Goal: Transaction & Acquisition: Purchase product/service

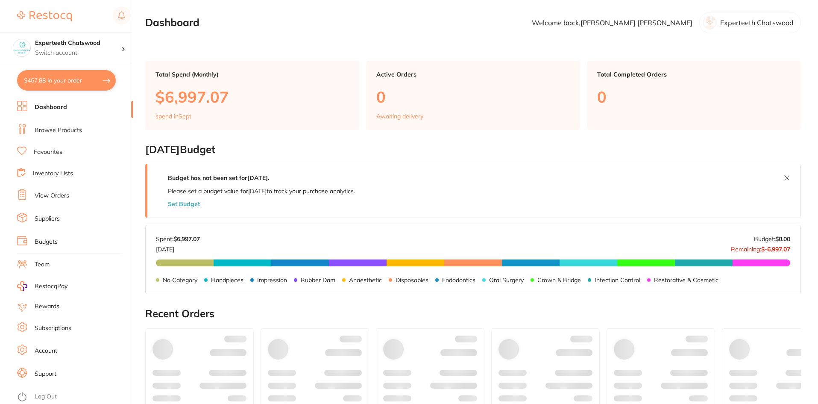
click at [82, 79] on button "$467.88 in your order" at bounding box center [66, 80] width 99 height 21
checkbox input "true"
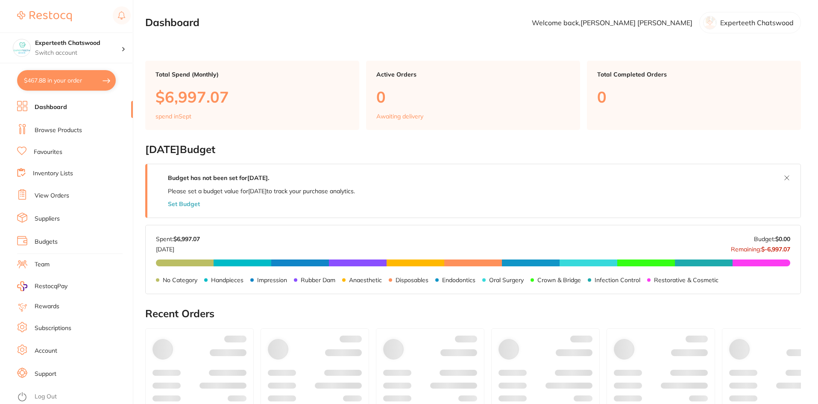
checkbox input "true"
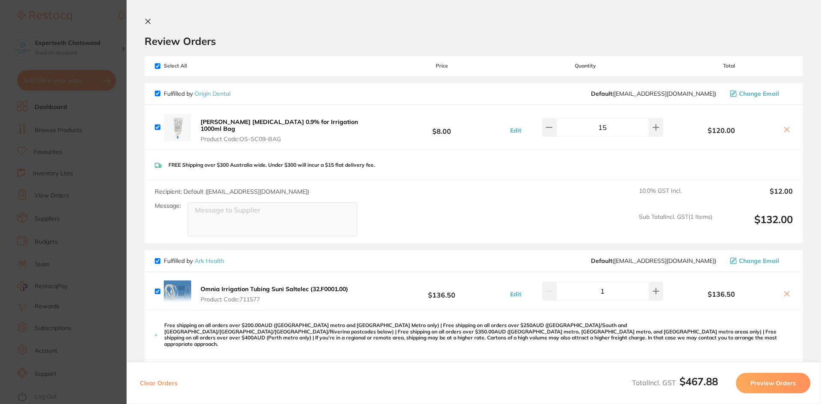
click at [147, 21] on icon at bounding box center [147, 21] width 7 height 7
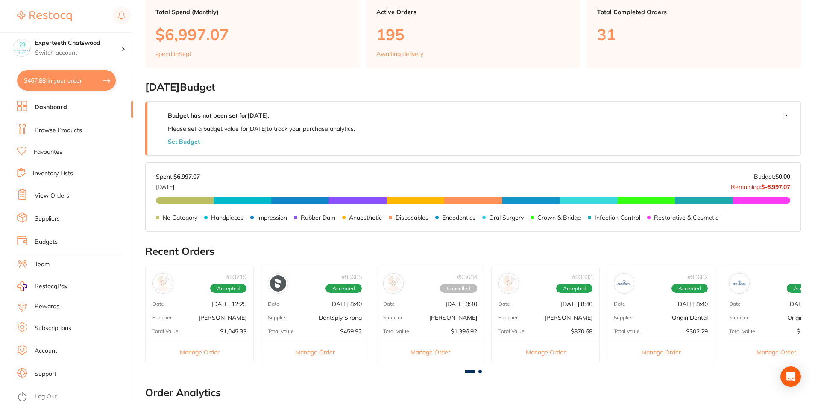
scroll to position [59, 0]
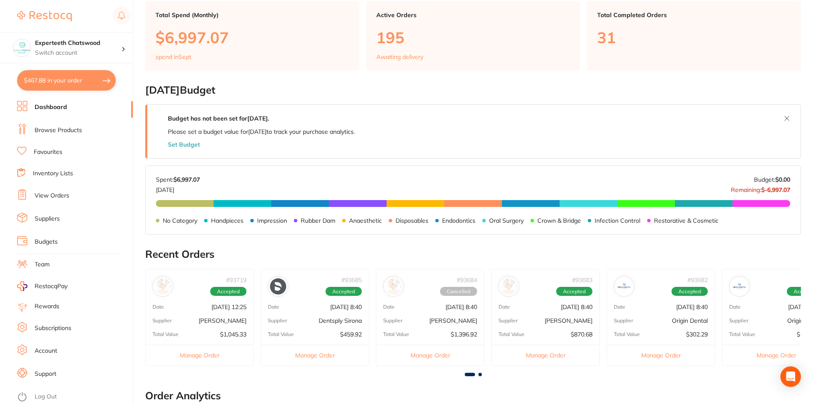
click at [341, 310] on p "[DATE] 8:40" at bounding box center [346, 306] width 32 height 7
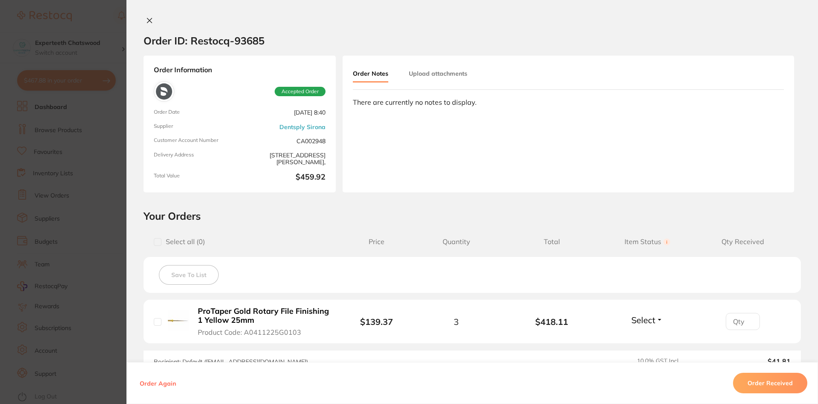
scroll to position [0, 0]
click at [147, 21] on icon at bounding box center [149, 21] width 5 height 5
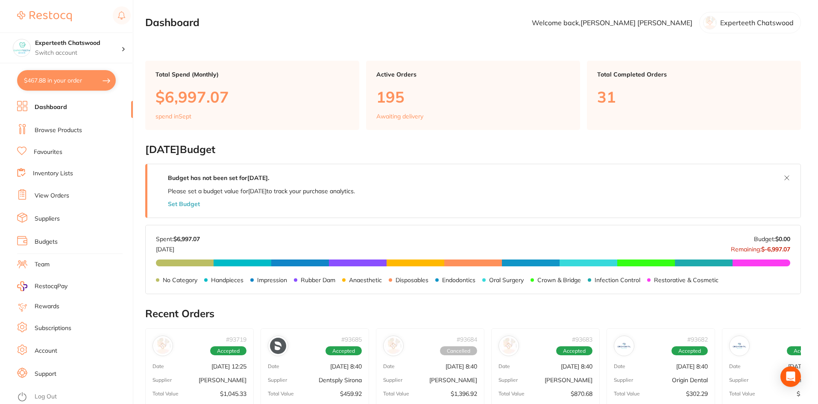
click at [68, 130] on link "Browse Products" at bounding box center [58, 130] width 47 height 9
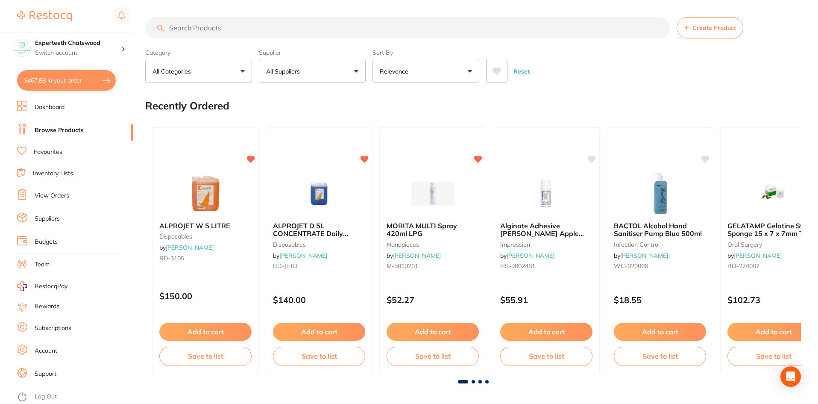
click at [50, 149] on link "Favourites" at bounding box center [48, 152] width 29 height 9
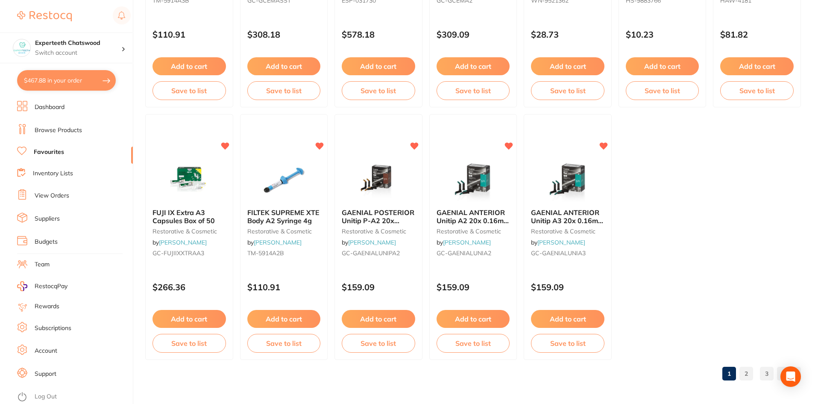
scroll to position [1754, 0]
click at [748, 371] on link "2" at bounding box center [747, 373] width 14 height 17
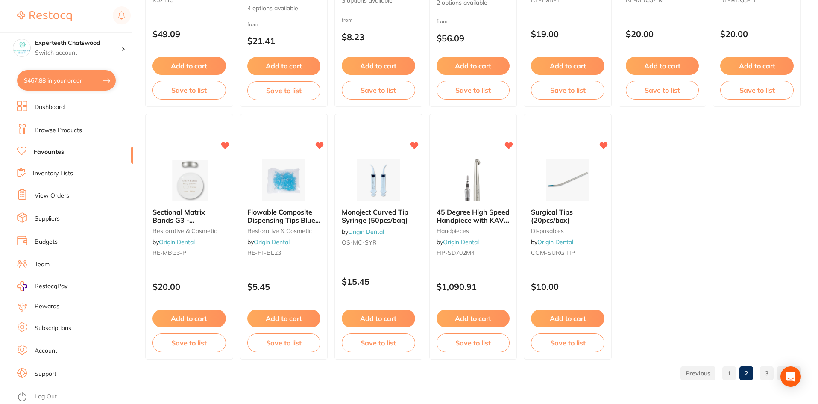
click at [768, 370] on link "3" at bounding box center [767, 373] width 14 height 17
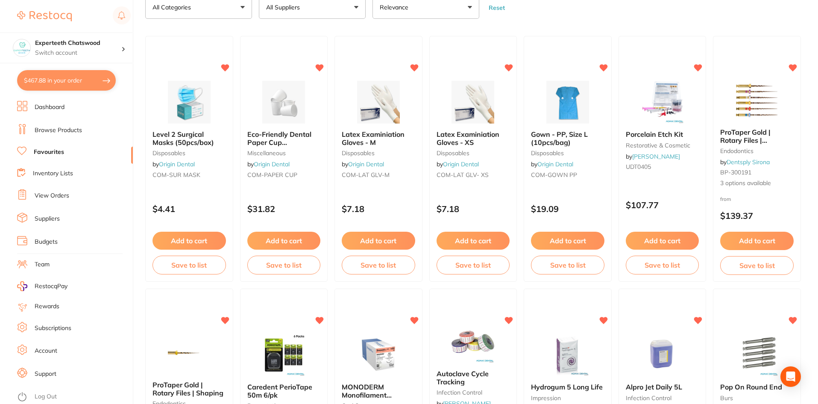
scroll to position [21, 0]
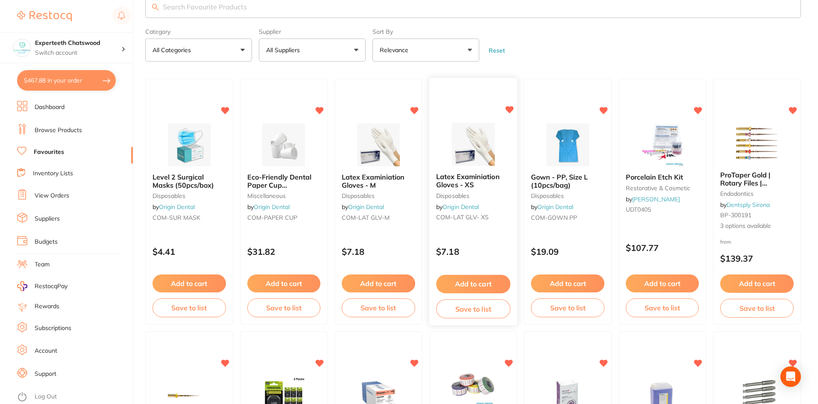
click at [488, 281] on button "Add to cart" at bounding box center [473, 284] width 74 height 18
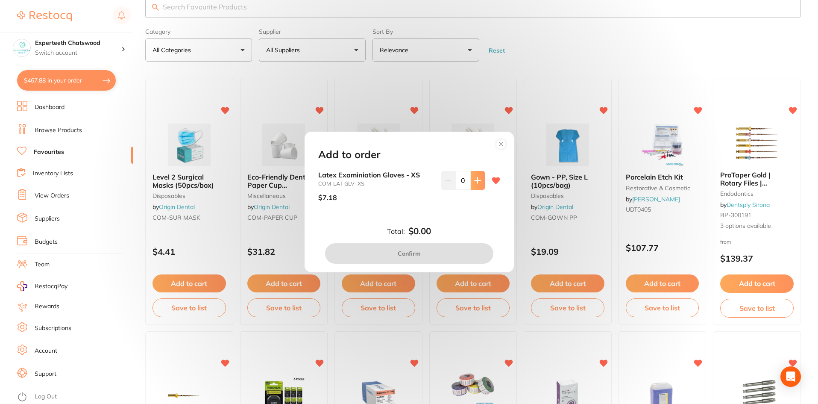
click at [474, 183] on icon at bounding box center [477, 180] width 7 height 7
type input "1"
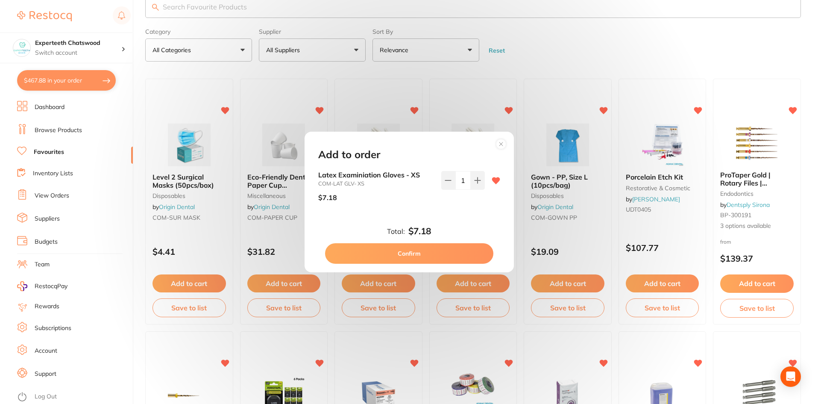
click at [448, 251] on button "Confirm" at bounding box center [409, 253] width 168 height 21
checkbox input "false"
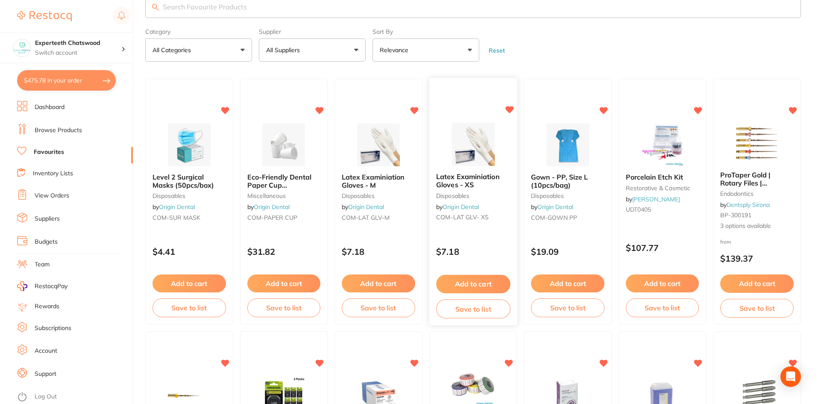
click at [474, 280] on button "Add to cart" at bounding box center [473, 284] width 74 height 18
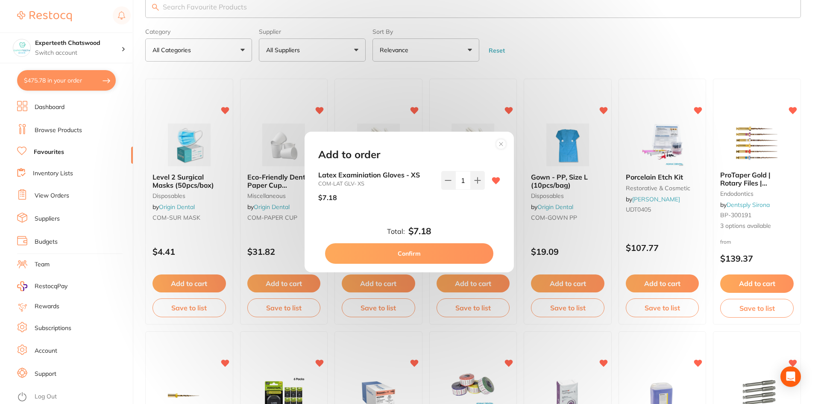
drag, startPoint x: 463, startPoint y: 180, endPoint x: 458, endPoint y: 180, distance: 5.1
click at [458, 180] on input "1" at bounding box center [463, 180] width 15 height 19
type input "14"
click at [455, 224] on div "Add to order Latex Examiniation Gloves - XS COM-LAT GLV- XS $7.18 14 Total: $7.…" at bounding box center [409, 202] width 209 height 141
click at [434, 247] on button "Confirm" at bounding box center [409, 253] width 168 height 21
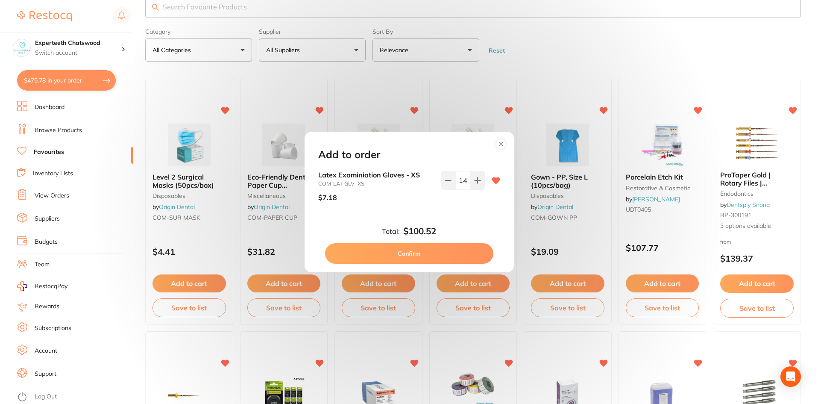
type input "14"
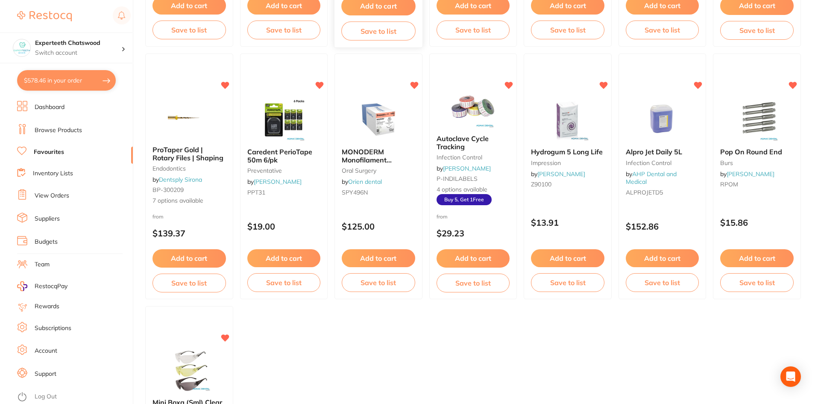
scroll to position [385, 0]
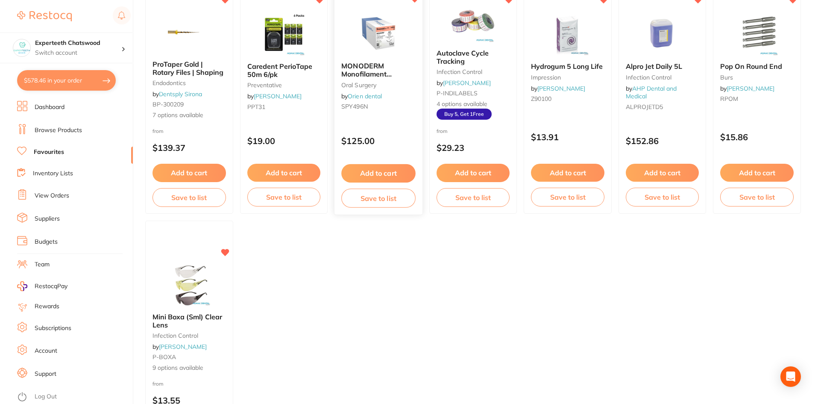
click at [383, 174] on button "Add to cart" at bounding box center [378, 173] width 74 height 18
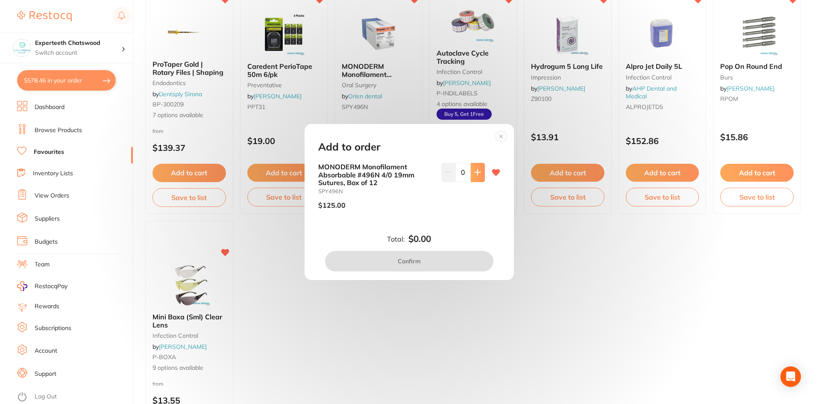
click at [471, 169] on button at bounding box center [478, 172] width 14 height 19
type input "1"
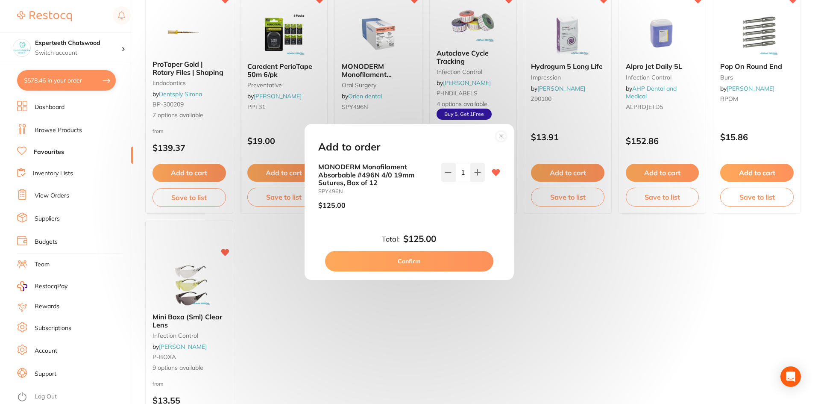
click at [440, 252] on button "Confirm" at bounding box center [409, 261] width 168 height 21
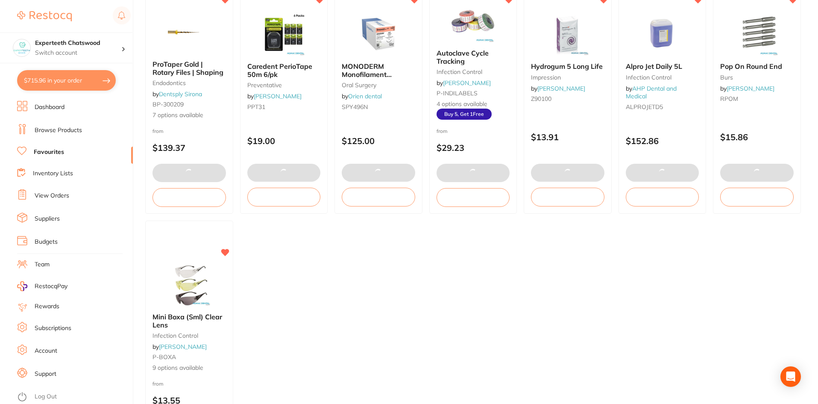
click at [77, 91] on section "Experteeth Chatswood Switch account Experteeth Chatswood $715.96 in your order …" at bounding box center [66, 202] width 133 height 404
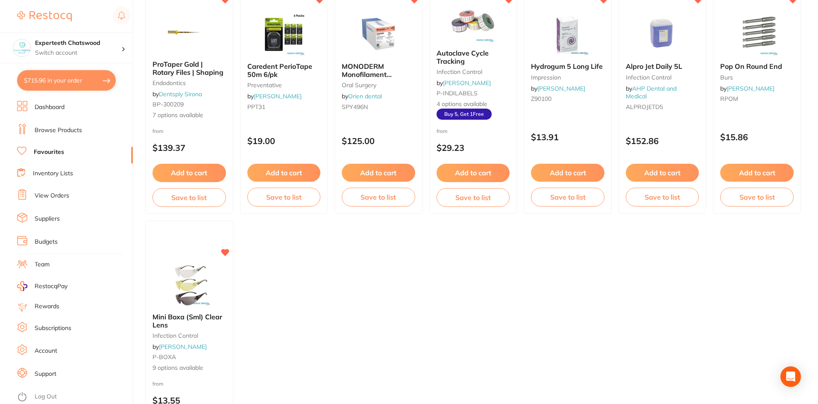
click at [97, 83] on button "$715.96 in your order" at bounding box center [66, 80] width 99 height 21
checkbox input "true"
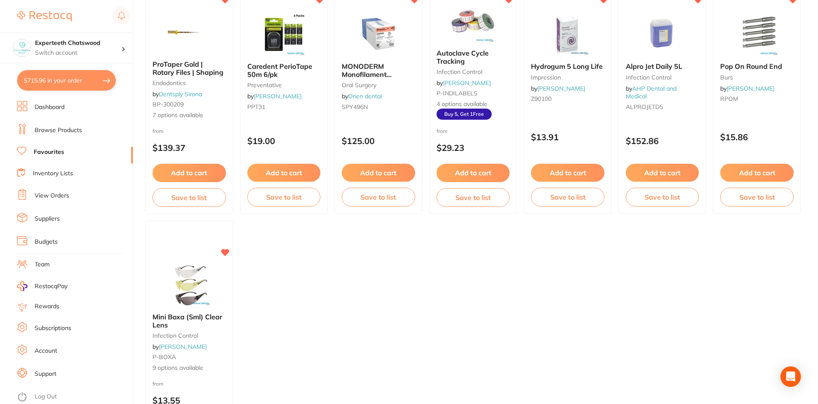
checkbox input "true"
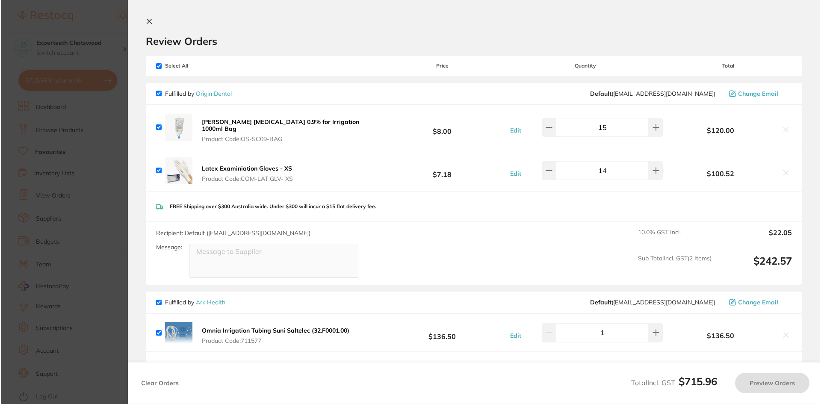
scroll to position [0, 0]
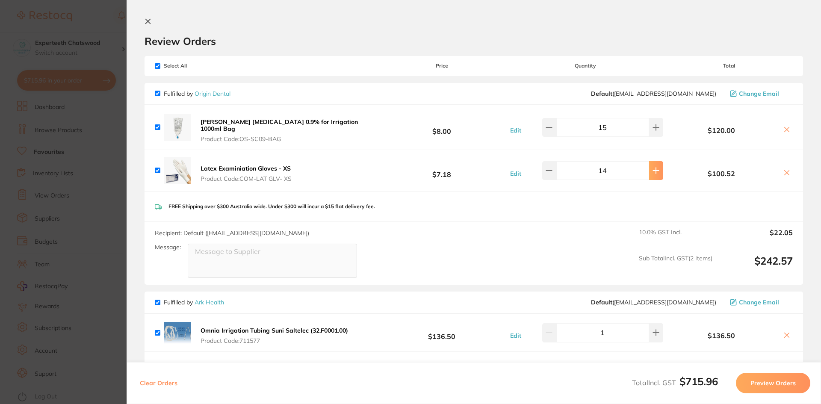
click at [649, 165] on button at bounding box center [656, 170] width 14 height 19
type input "15"
click at [147, 22] on icon at bounding box center [148, 21] width 5 height 5
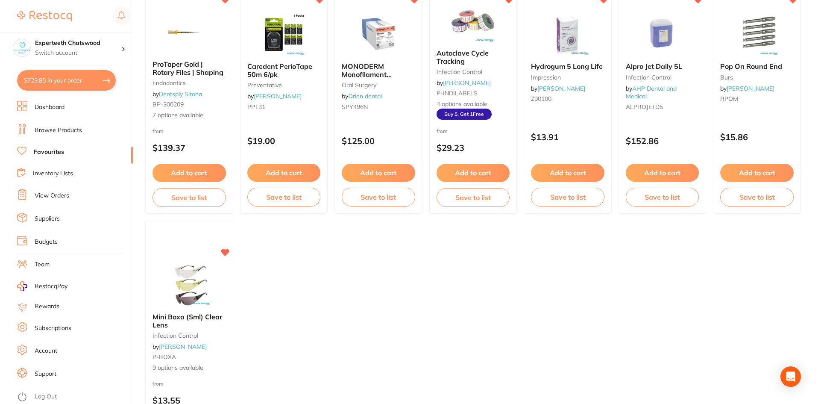
click at [60, 134] on link "Browse Products" at bounding box center [58, 130] width 47 height 9
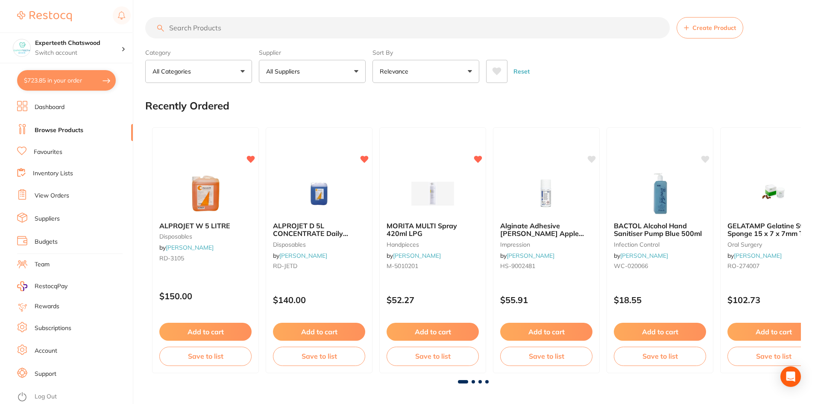
click at [44, 105] on link "Dashboard" at bounding box center [50, 107] width 30 height 9
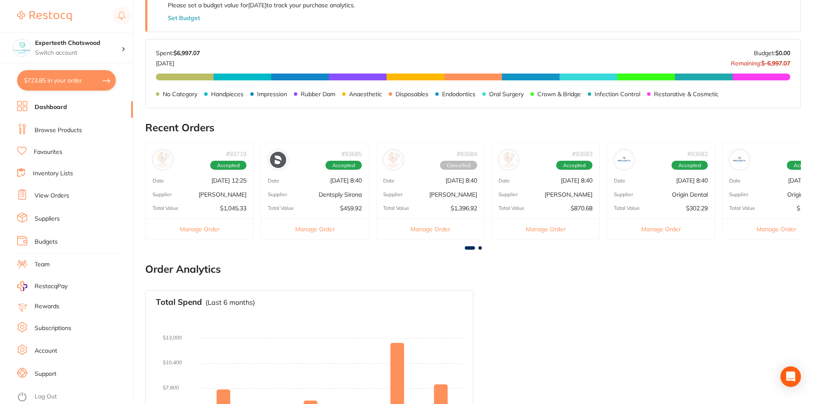
scroll to position [273, 0]
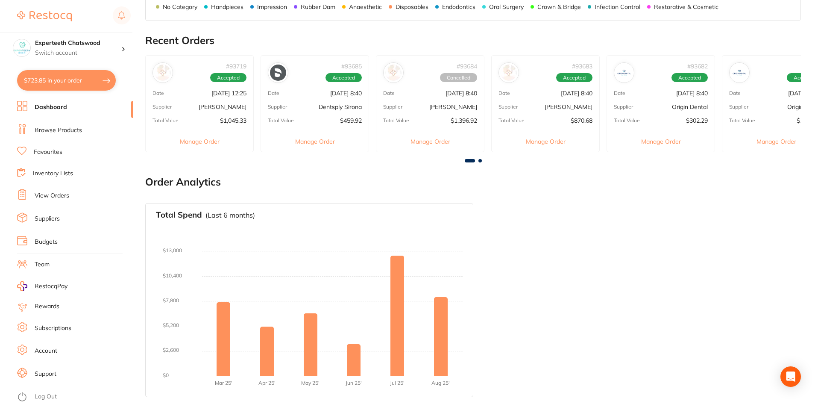
click at [518, 125] on div "# 93683 Accepted Date [DATE] 8:40 Supplier [PERSON_NAME] Total Value $870.68 Ma…" at bounding box center [545, 103] width 109 height 97
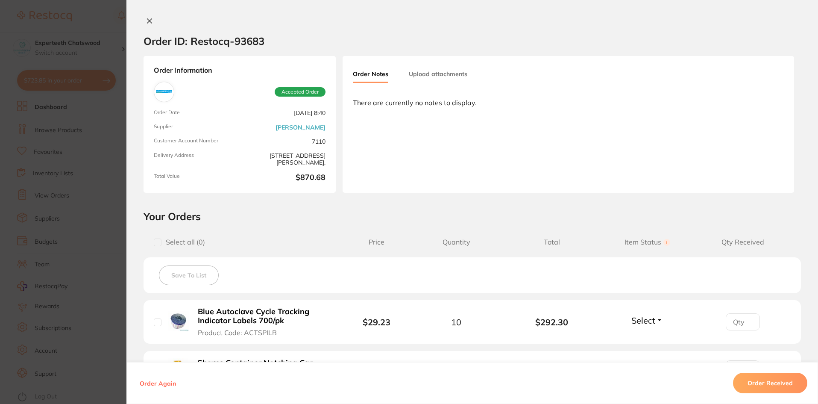
scroll to position [17, 0]
click at [150, 24] on icon at bounding box center [149, 21] width 7 height 7
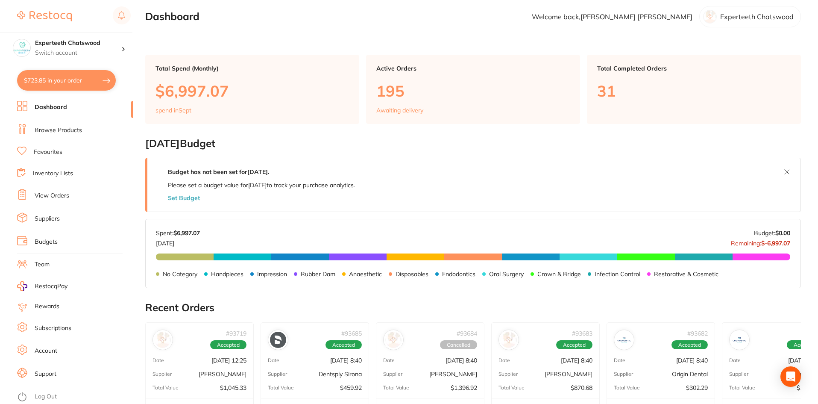
scroll to position [0, 0]
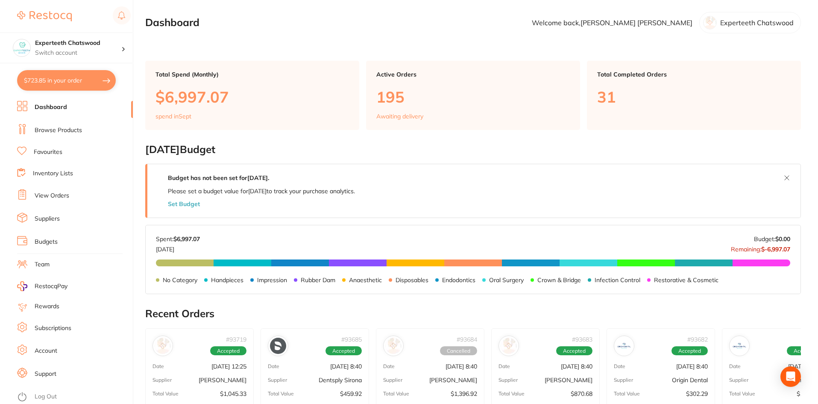
click at [70, 126] on link "Browse Products" at bounding box center [58, 130] width 47 height 9
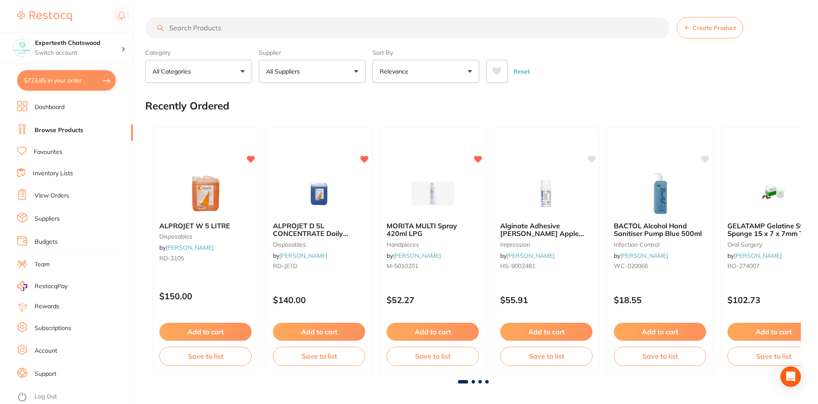
click at [220, 27] on input "search" at bounding box center [407, 27] width 525 height 21
type input "glove"
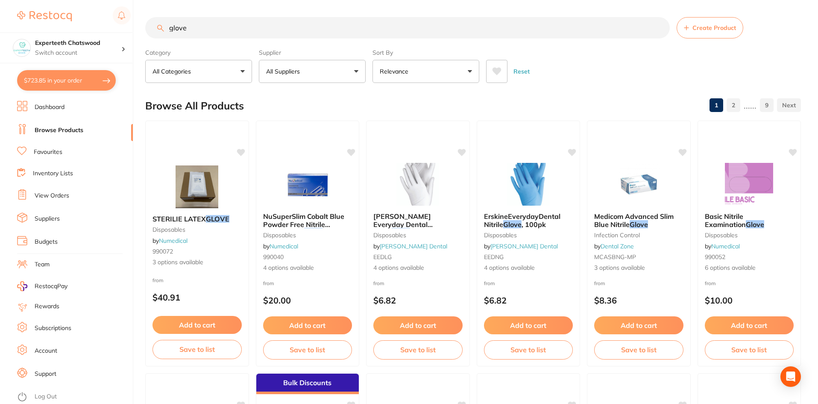
click at [330, 75] on button "All Suppliers" at bounding box center [312, 71] width 107 height 23
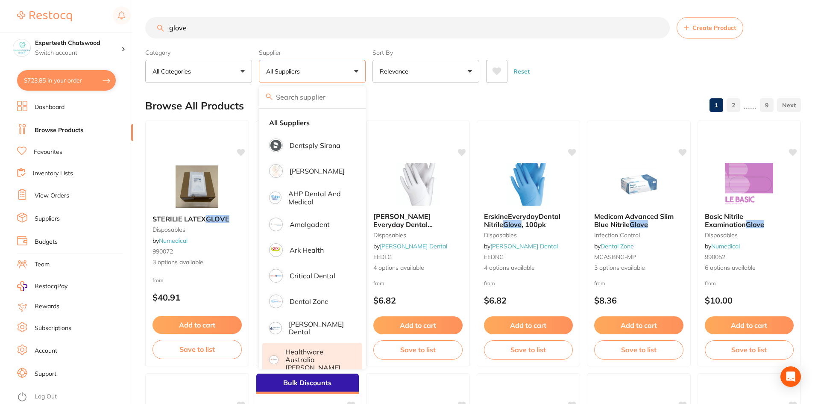
click at [316, 349] on p "Healthware Australia [PERSON_NAME]" at bounding box center [317, 360] width 65 height 24
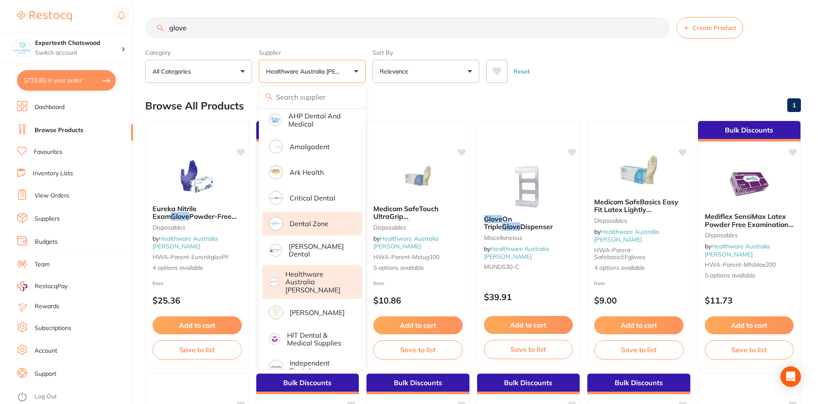
scroll to position [85, 0]
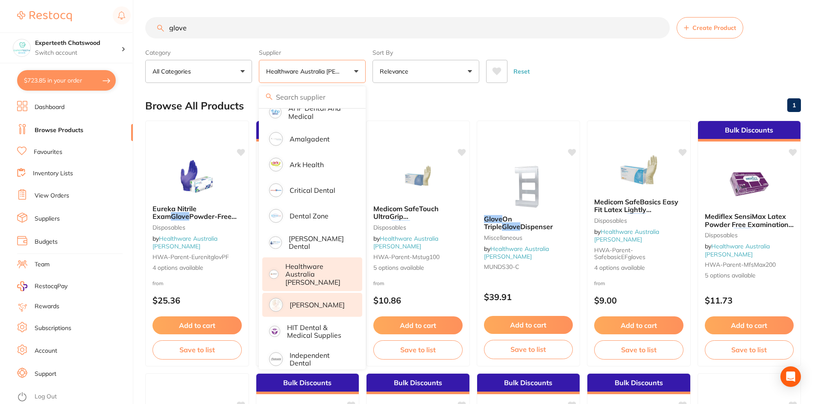
click at [307, 301] on p "[PERSON_NAME]" at bounding box center [317, 305] width 55 height 8
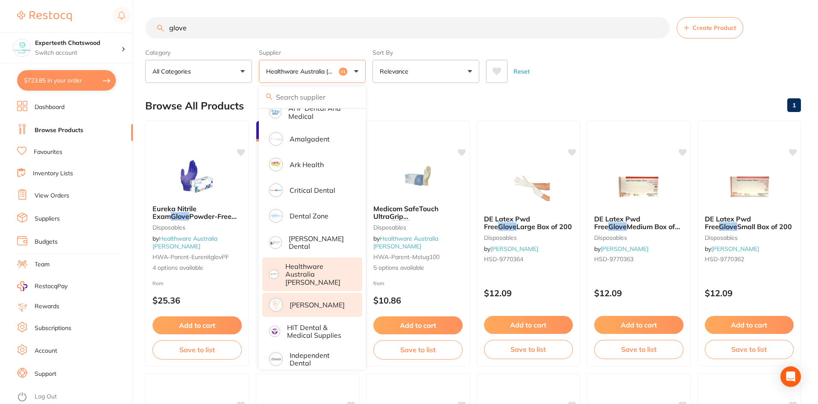
click at [572, 71] on div "Reset" at bounding box center [640, 68] width 308 height 30
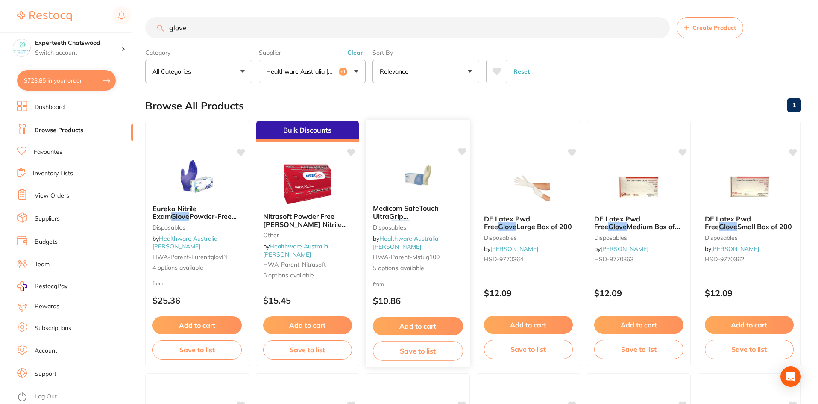
scroll to position [299, 0]
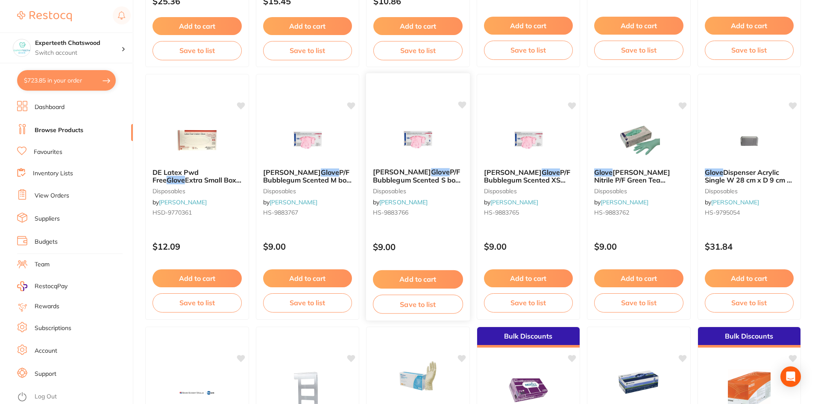
click at [431, 177] on span "P/F Bubblegum Scented S box 100" at bounding box center [417, 180] width 88 height 24
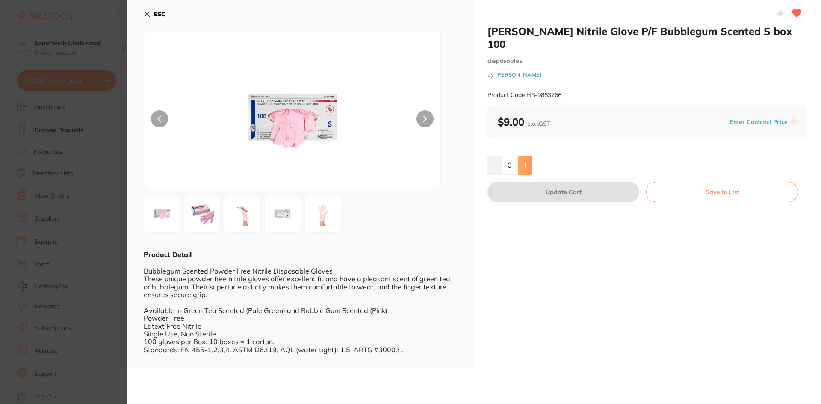
click at [519, 156] on button at bounding box center [525, 165] width 14 height 19
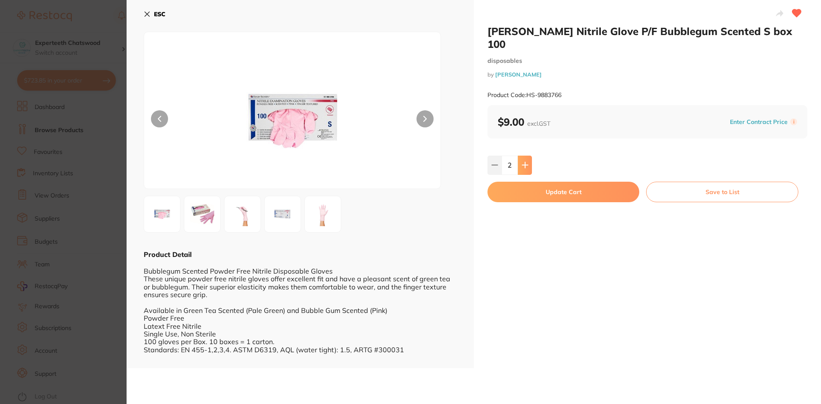
click at [519, 156] on button at bounding box center [525, 165] width 14 height 19
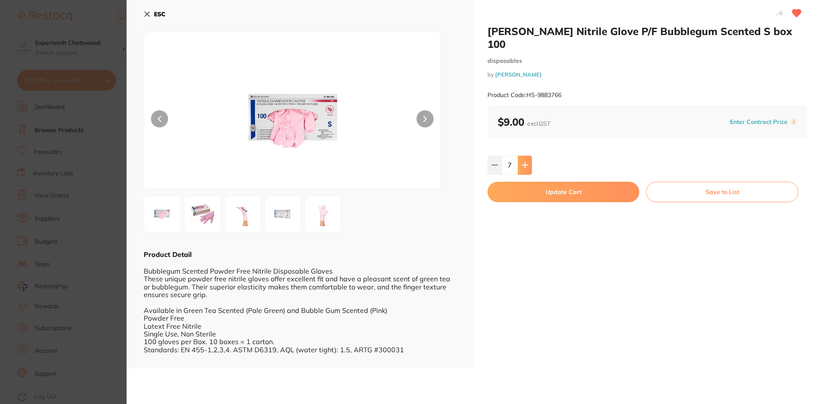
click at [519, 156] on button at bounding box center [525, 165] width 14 height 19
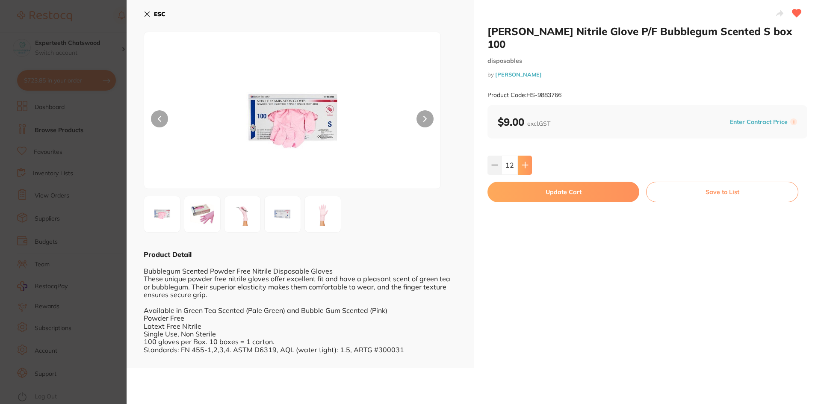
click at [519, 156] on button at bounding box center [525, 165] width 14 height 19
type input "15"
click at [544, 182] on button "Update Cart" at bounding box center [563, 192] width 152 height 21
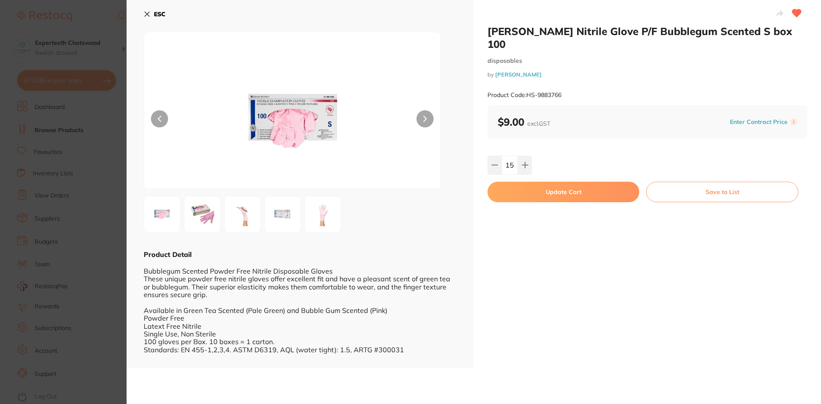
checkbox input "false"
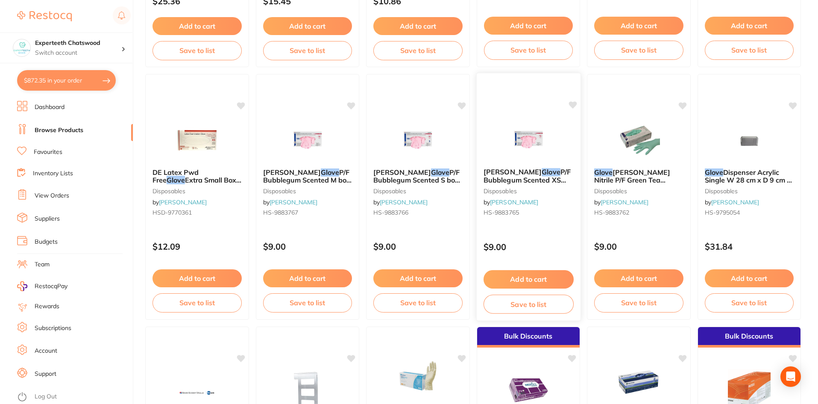
click at [531, 278] on button "Add to cart" at bounding box center [528, 279] width 90 height 18
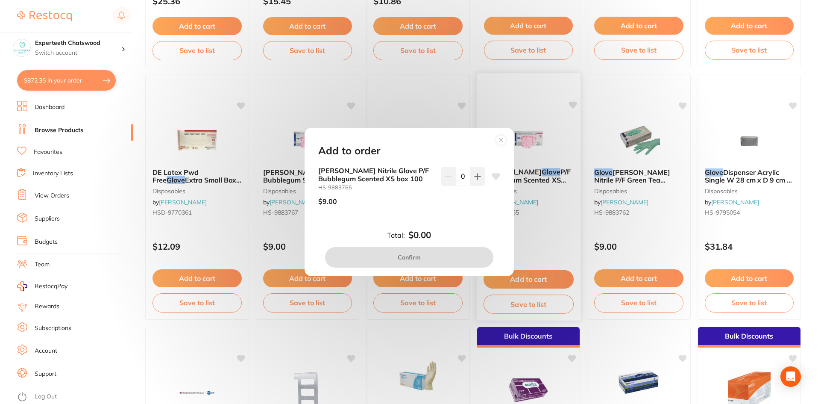
click at [501, 139] on circle at bounding box center [501, 140] width 10 height 10
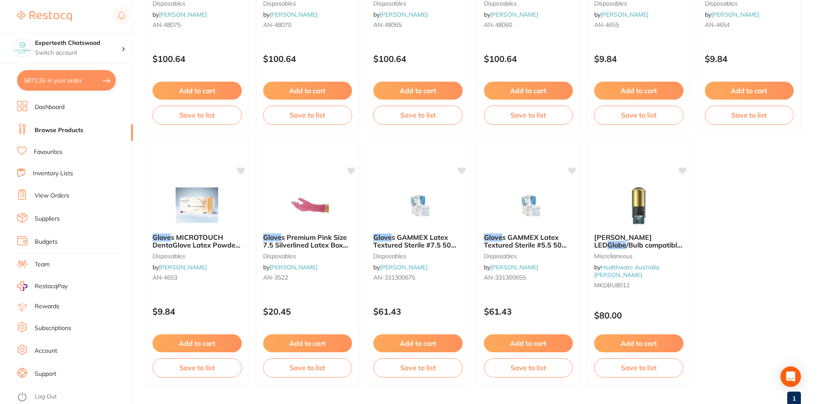
scroll to position [1752, 0]
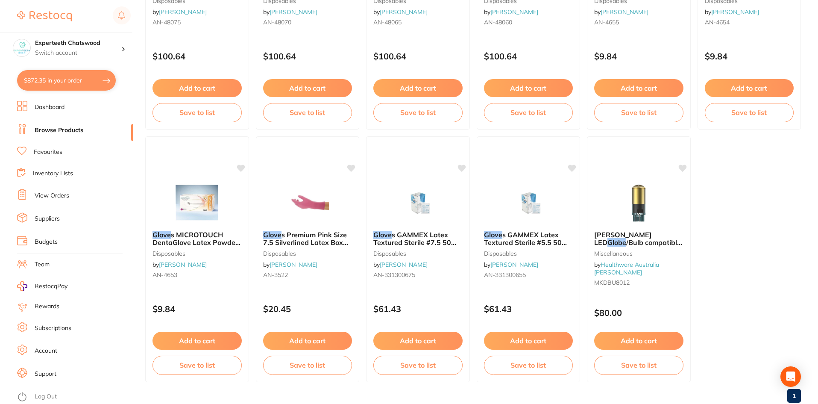
click at [42, 80] on button "$872.35 in your order" at bounding box center [66, 80] width 99 height 21
checkbox input "true"
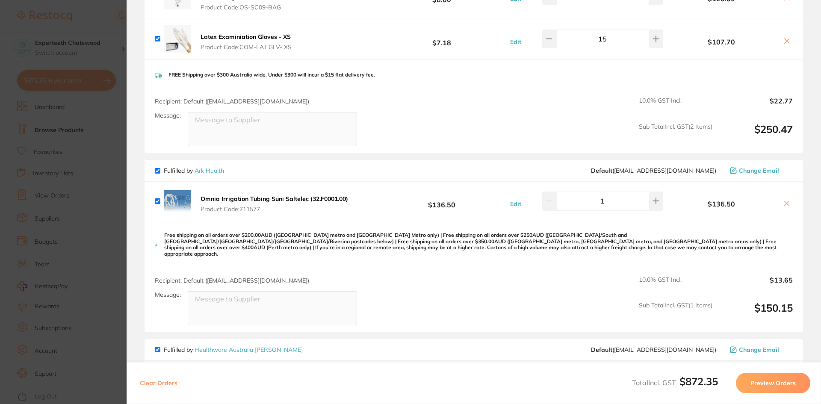
scroll to position [0, 0]
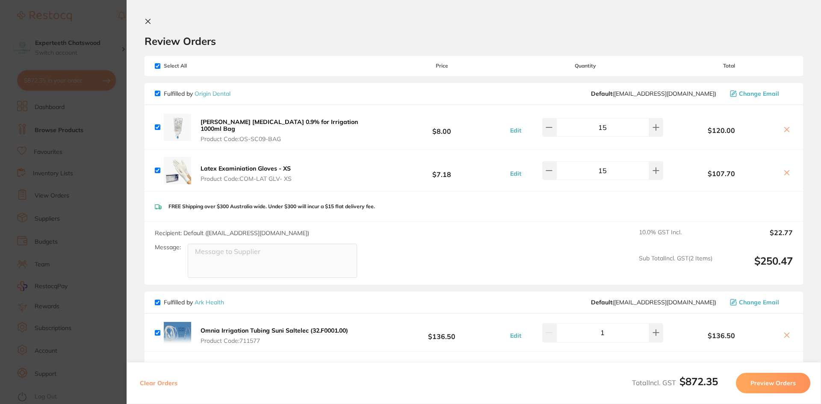
click at [150, 21] on icon at bounding box center [147, 21] width 7 height 7
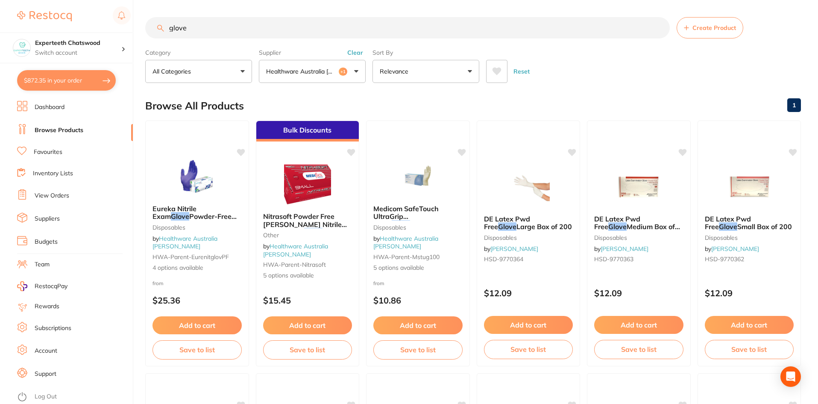
drag, startPoint x: 197, startPoint y: 25, endPoint x: 152, endPoint y: 21, distance: 45.5
click at [152, 21] on input "glove" at bounding box center [407, 27] width 525 height 21
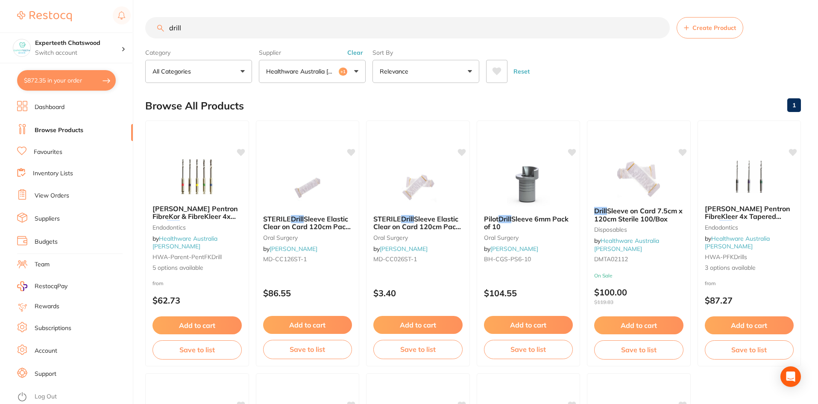
drag, startPoint x: 193, startPoint y: 29, endPoint x: 152, endPoint y: 22, distance: 41.1
click at [152, 22] on input "drill" at bounding box center [407, 27] width 525 height 21
type input "c"
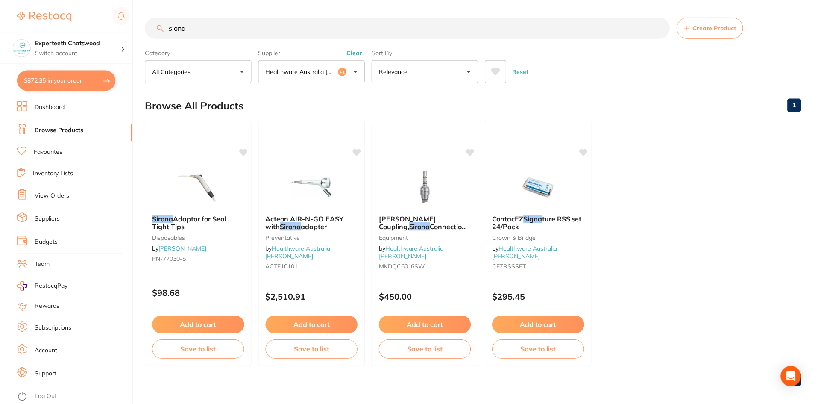
scroll to position [85, 0]
click at [327, 67] on button "Healthware Australia [PERSON_NAME] +1" at bounding box center [312, 71] width 107 height 23
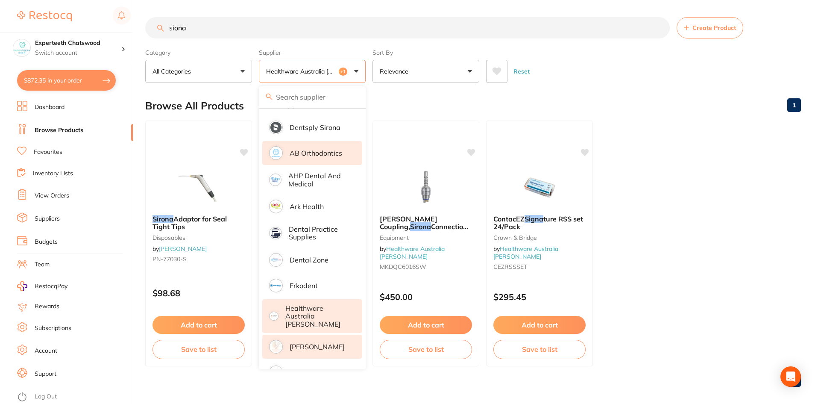
scroll to position [0, 0]
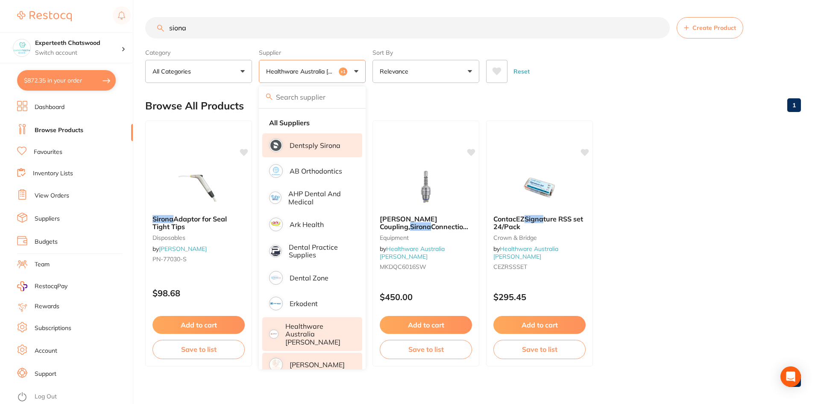
click at [316, 152] on li "Dentsply Sirona" at bounding box center [312, 145] width 100 height 24
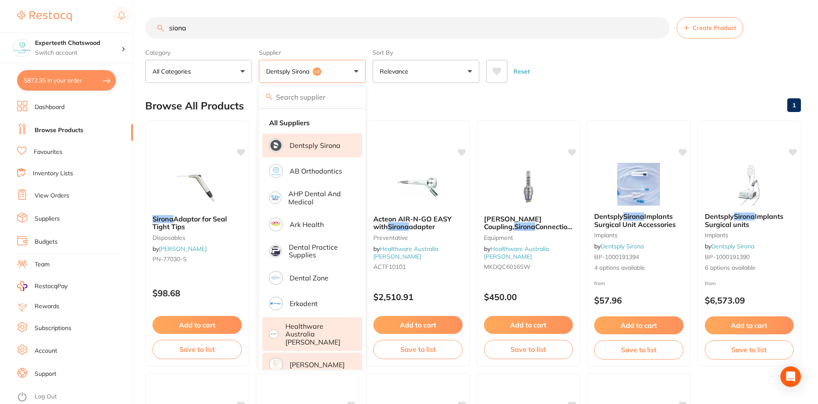
click at [598, 95] on div "Browse All Products 1" at bounding box center [473, 105] width 656 height 29
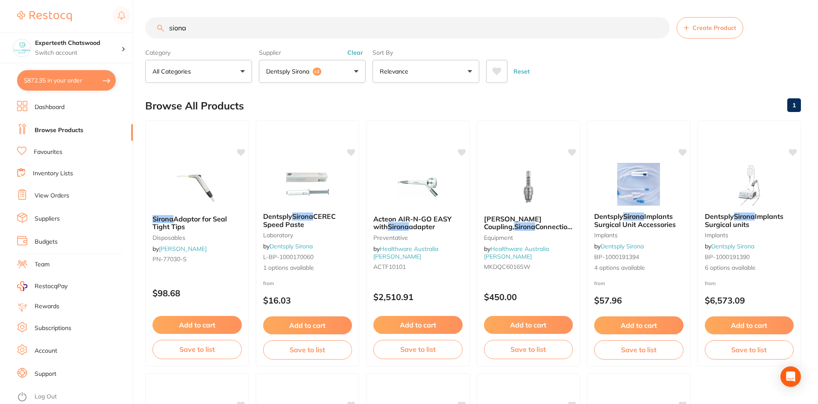
click at [199, 36] on input "siona" at bounding box center [407, 27] width 525 height 21
drag, startPoint x: 209, startPoint y: 31, endPoint x: 168, endPoint y: 26, distance: 41.7
click at [168, 26] on input "siona" at bounding box center [407, 27] width 525 height 21
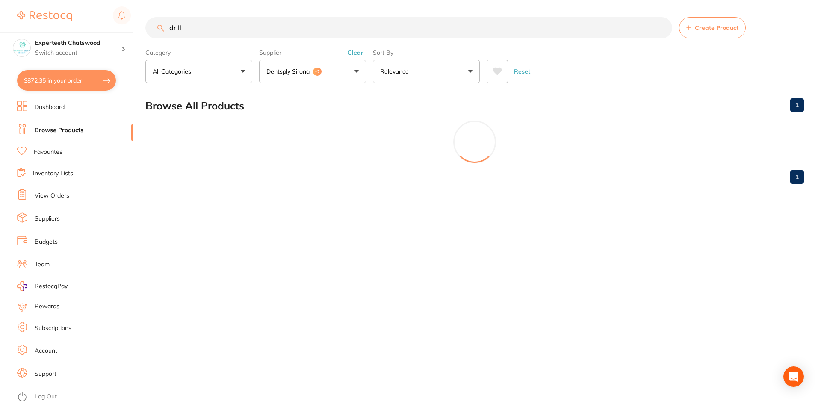
type input "drill"
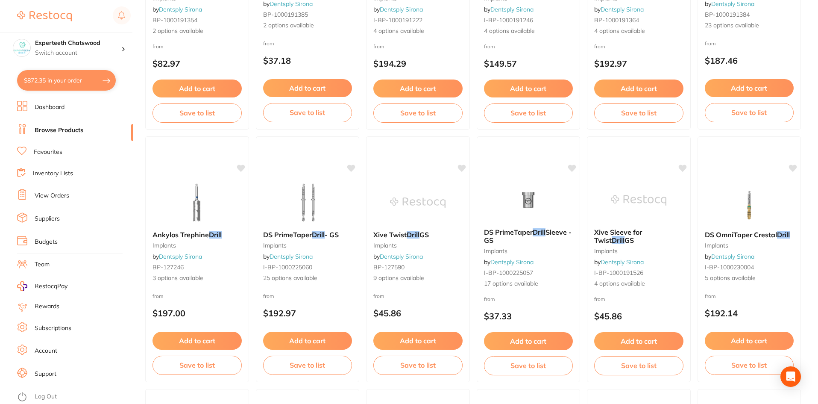
scroll to position [2027, 0]
